Goal: Navigation & Orientation: Find specific page/section

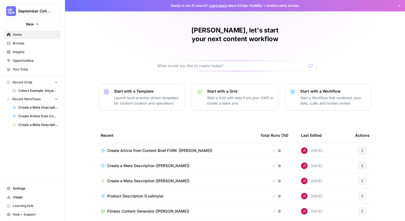
click at [21, 44] on span "Browse" at bounding box center [35, 43] width 45 height 5
